Goal: Information Seeking & Learning: Learn about a topic

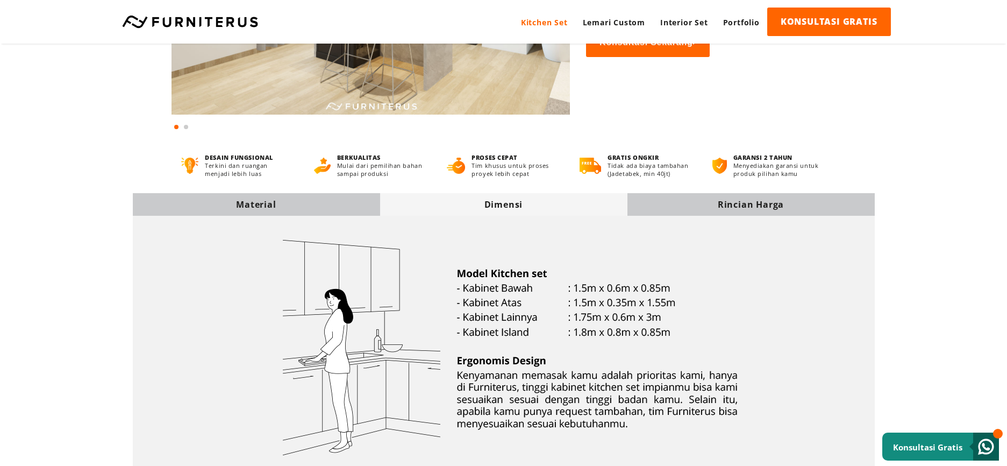
scroll to position [161, 0]
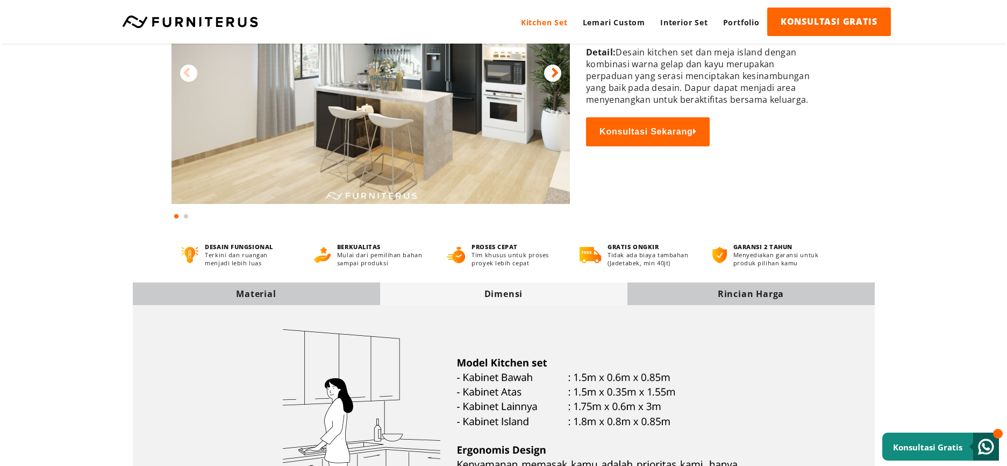
click at [262, 286] on div "Material" at bounding box center [256, 293] width 247 height 23
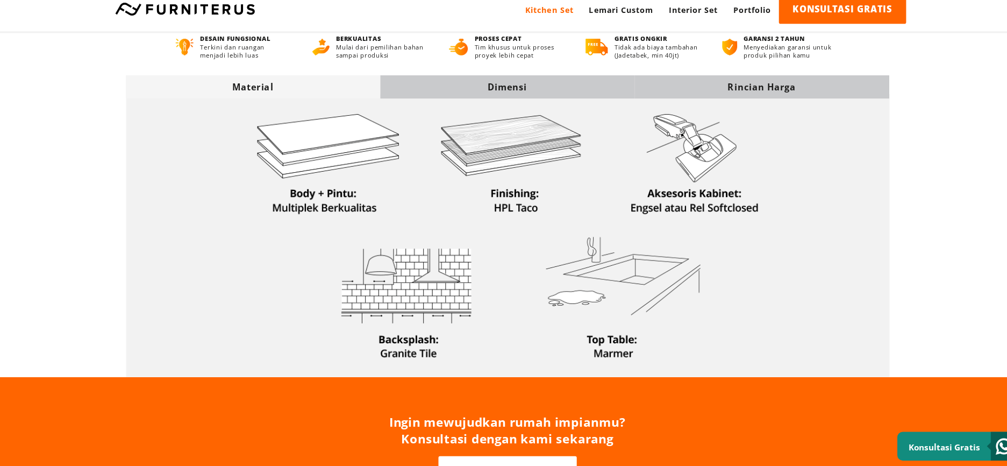
scroll to position [379, 0]
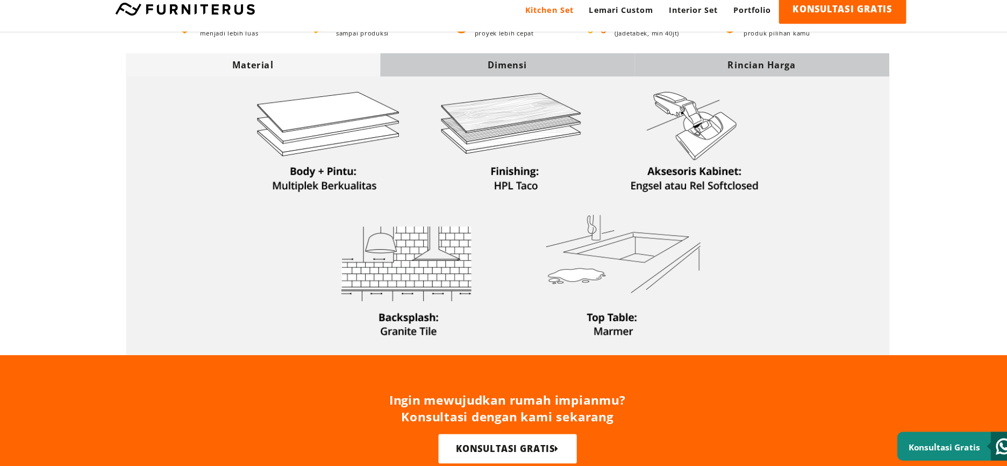
click at [449, 84] on div "Dimensi" at bounding box center [503, 76] width 247 height 23
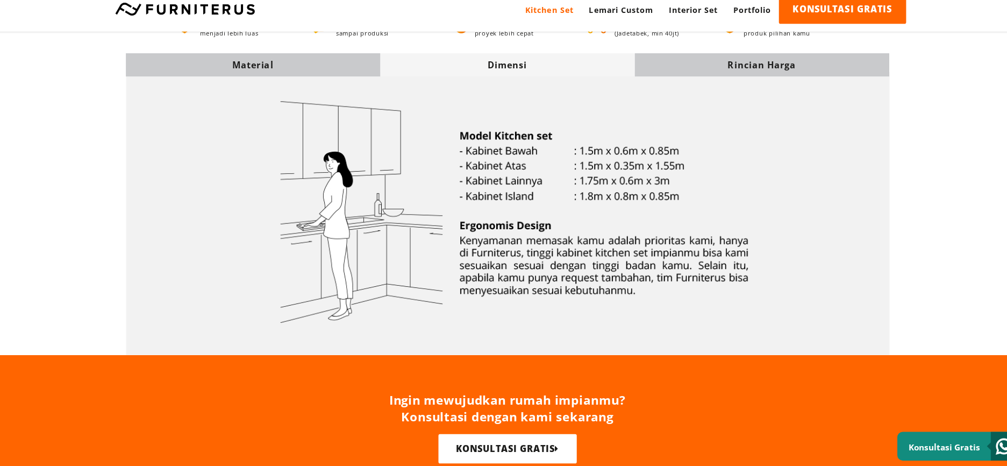
click at [341, 78] on div "Material" at bounding box center [256, 76] width 247 height 12
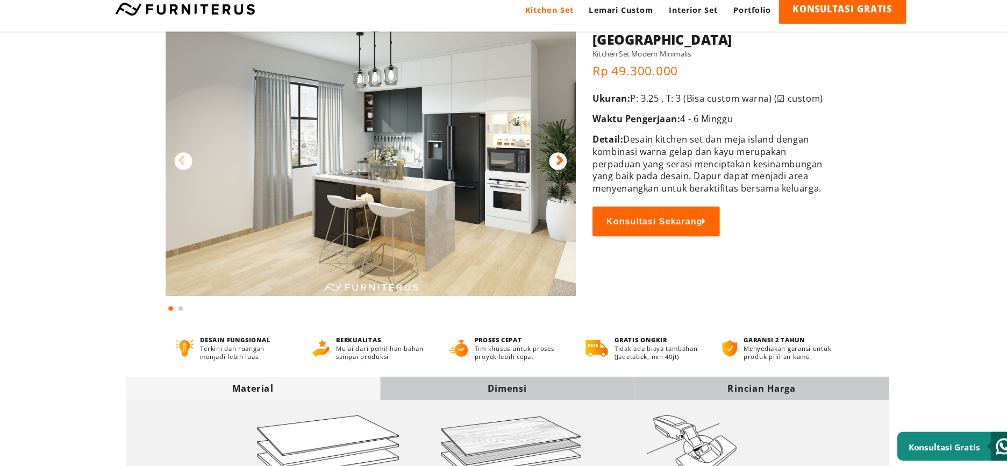
scroll to position [0, 0]
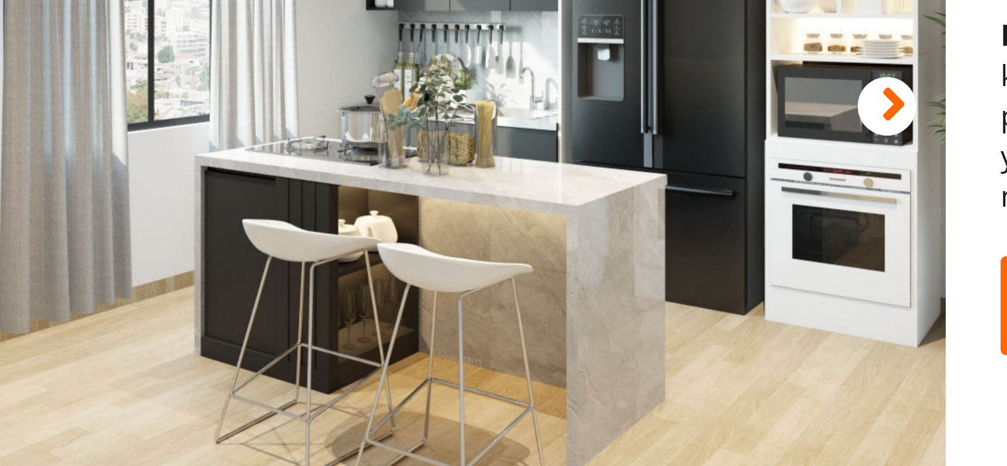
click at [421, 293] on img at bounding box center [405, 216] width 399 height 279
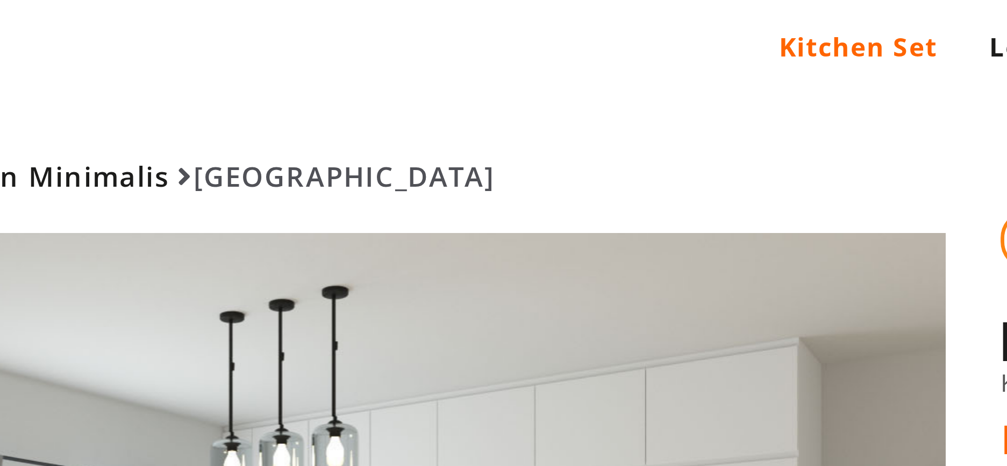
scroll to position [0, 200]
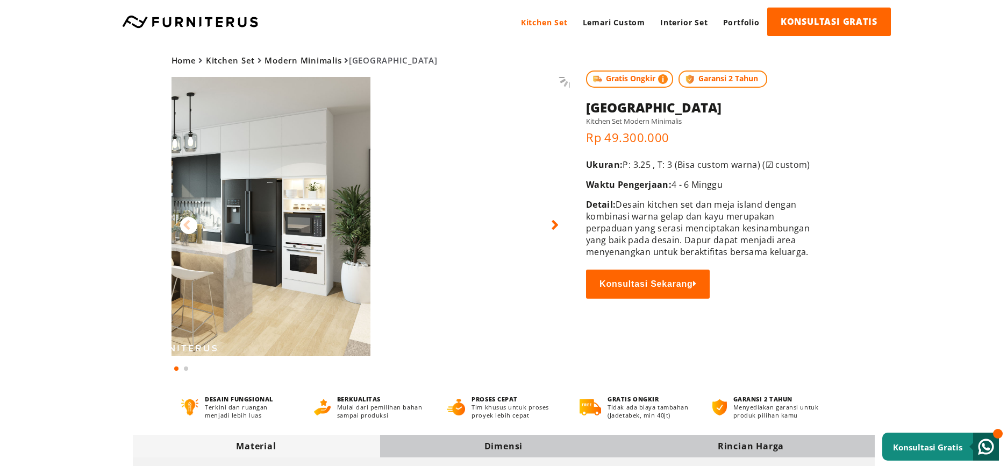
click at [244, 221] on img at bounding box center [171, 216] width 399 height 279
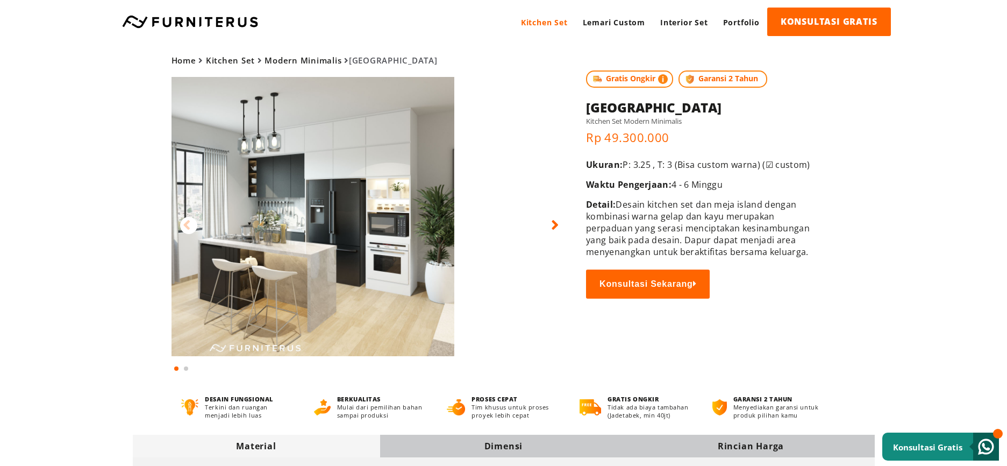
click at [500, 254] on div at bounding box center [371, 216] width 399 height 279
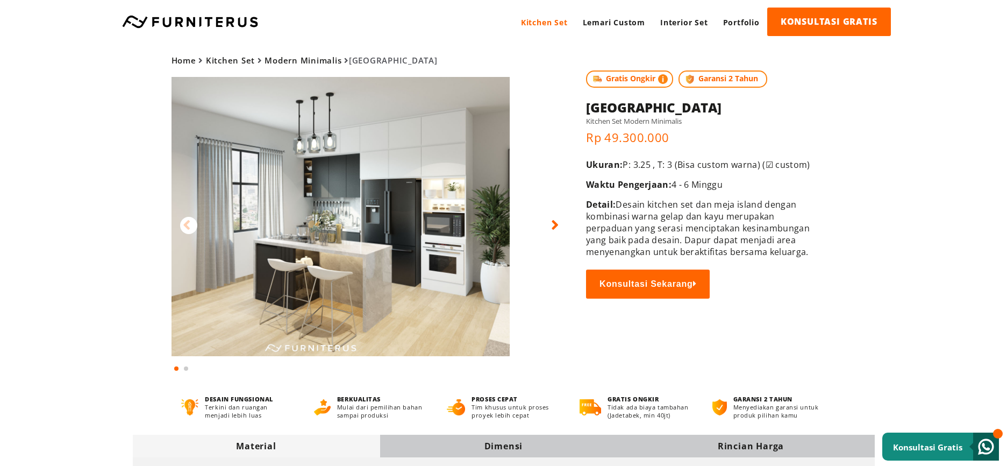
click at [666, 273] on div "Home Kitchen Set Modern Minimalis [GEOGRAPHIC_DATA] Gratis Ongkir Garansi 2 Tah…" at bounding box center [504, 209] width 774 height 330
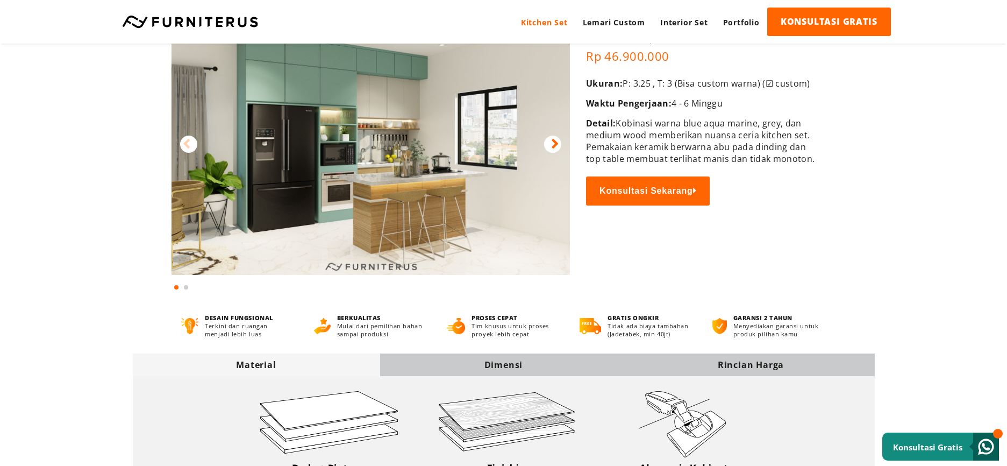
scroll to position [81, 0]
click at [442, 370] on div "Dimensi" at bounding box center [503, 365] width 247 height 12
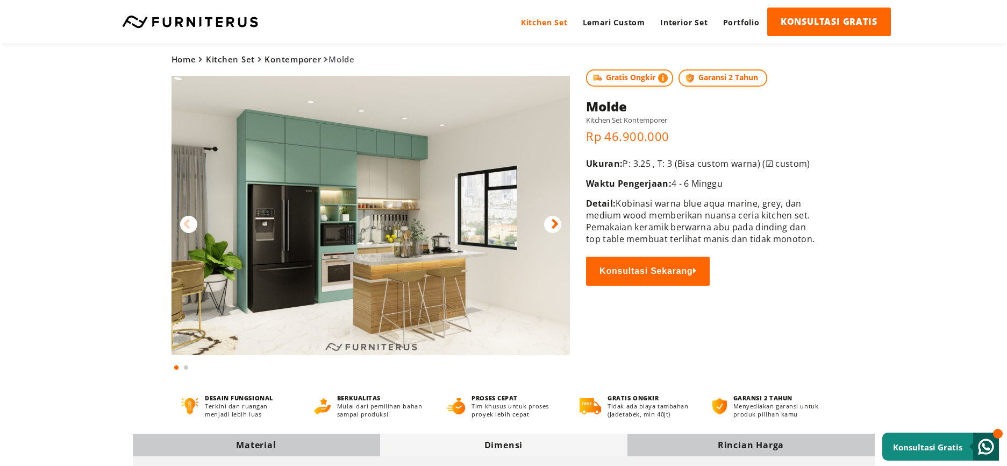
scroll to position [0, 0]
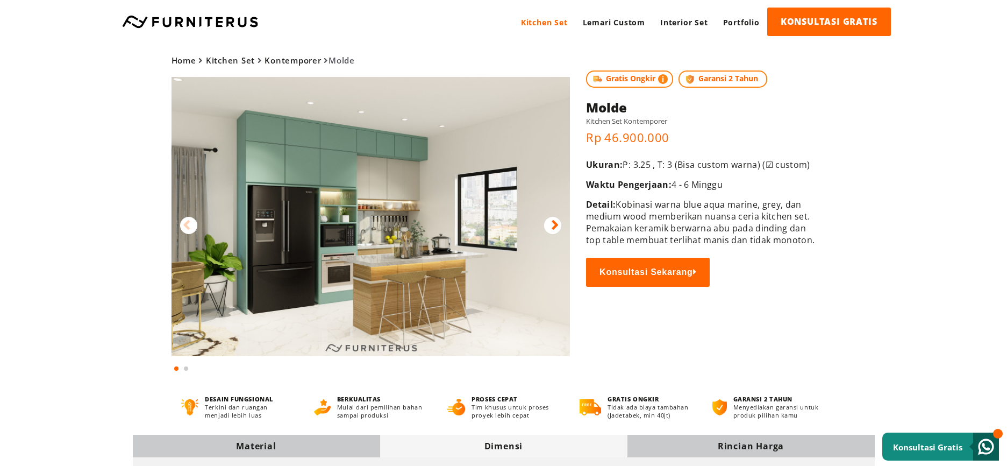
click at [551, 215] on img at bounding box center [371, 216] width 399 height 279
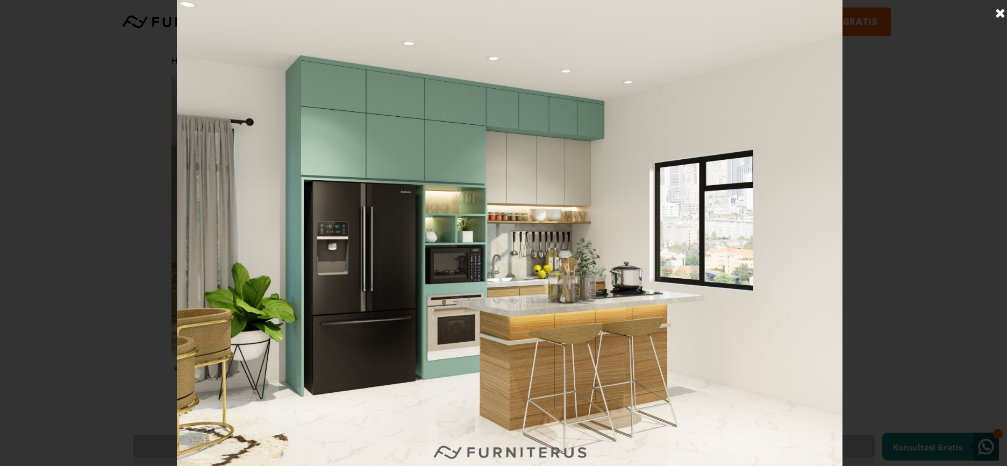
click at [1002, 8] on link at bounding box center [1000, 13] width 27 height 27
